Goal: Unclear

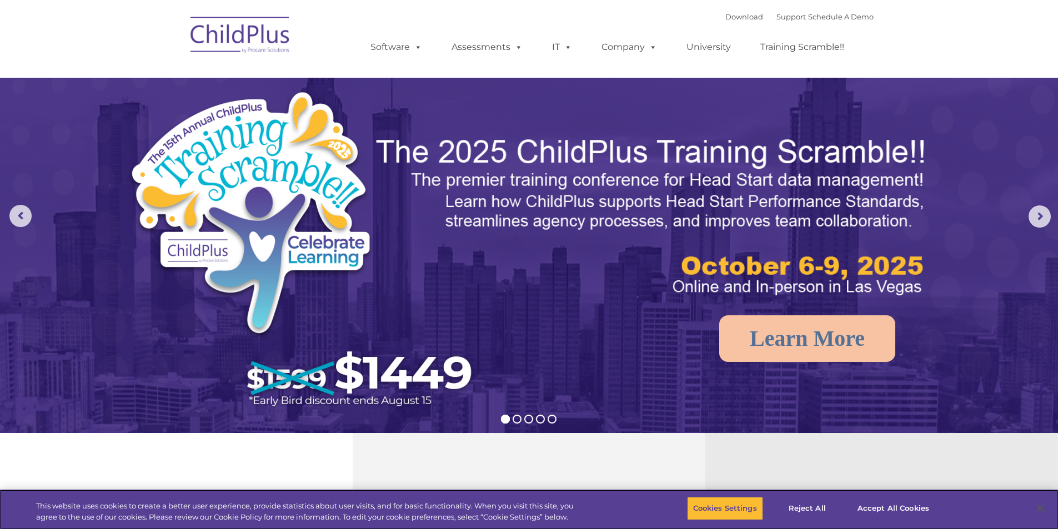
select select "MEDIUM"
click at [230, 38] on img at bounding box center [240, 37] width 111 height 56
select select "MEDIUM"
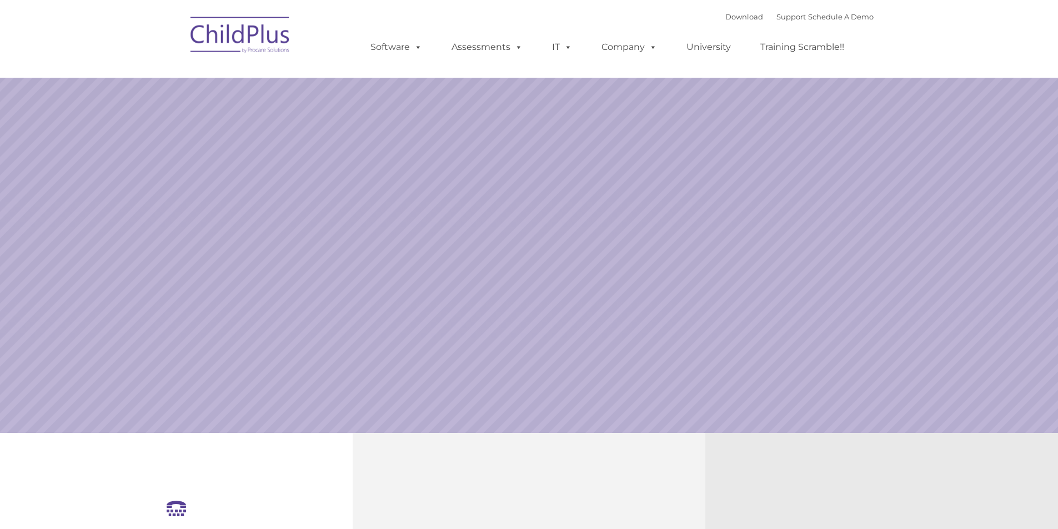
select select "MEDIUM"
